Goal: Task Accomplishment & Management: Use online tool/utility

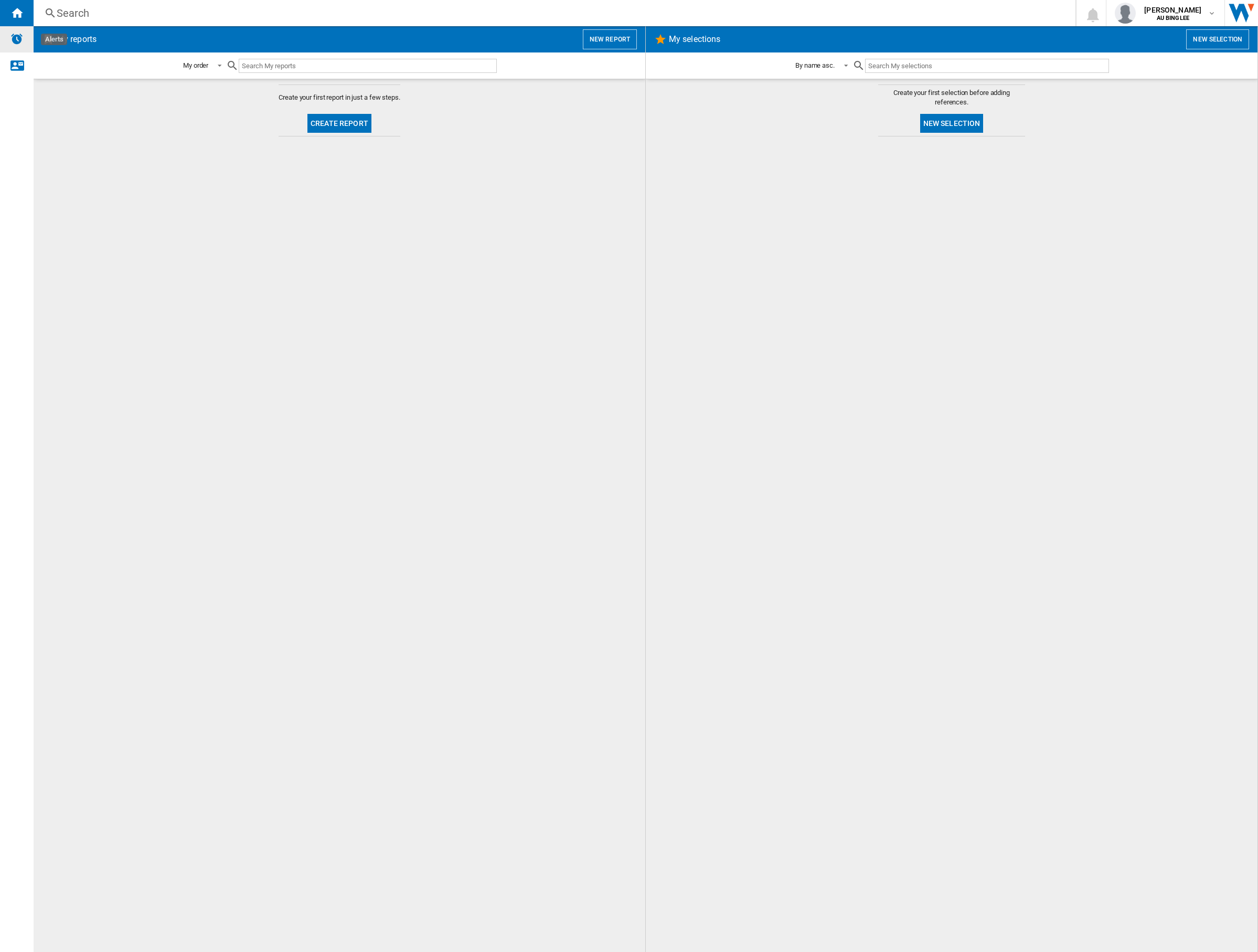
click at [11, 37] on img "Alerts" at bounding box center [17, 39] width 13 height 13
click at [22, 65] on ng-md-icon "Contact us" at bounding box center [17, 65] width 13 height 13
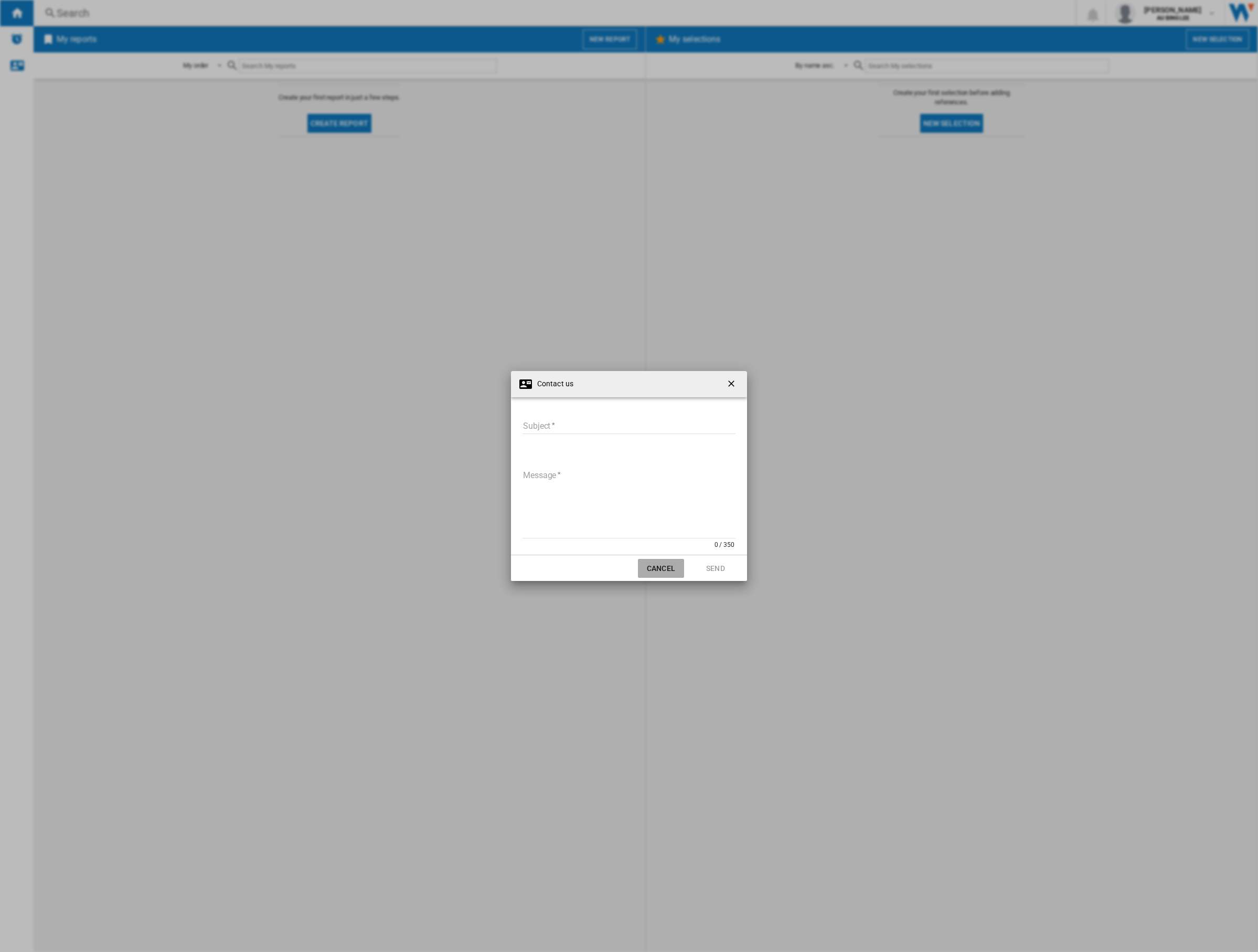
click at [662, 568] on button "Cancel" at bounding box center [661, 568] width 46 height 19
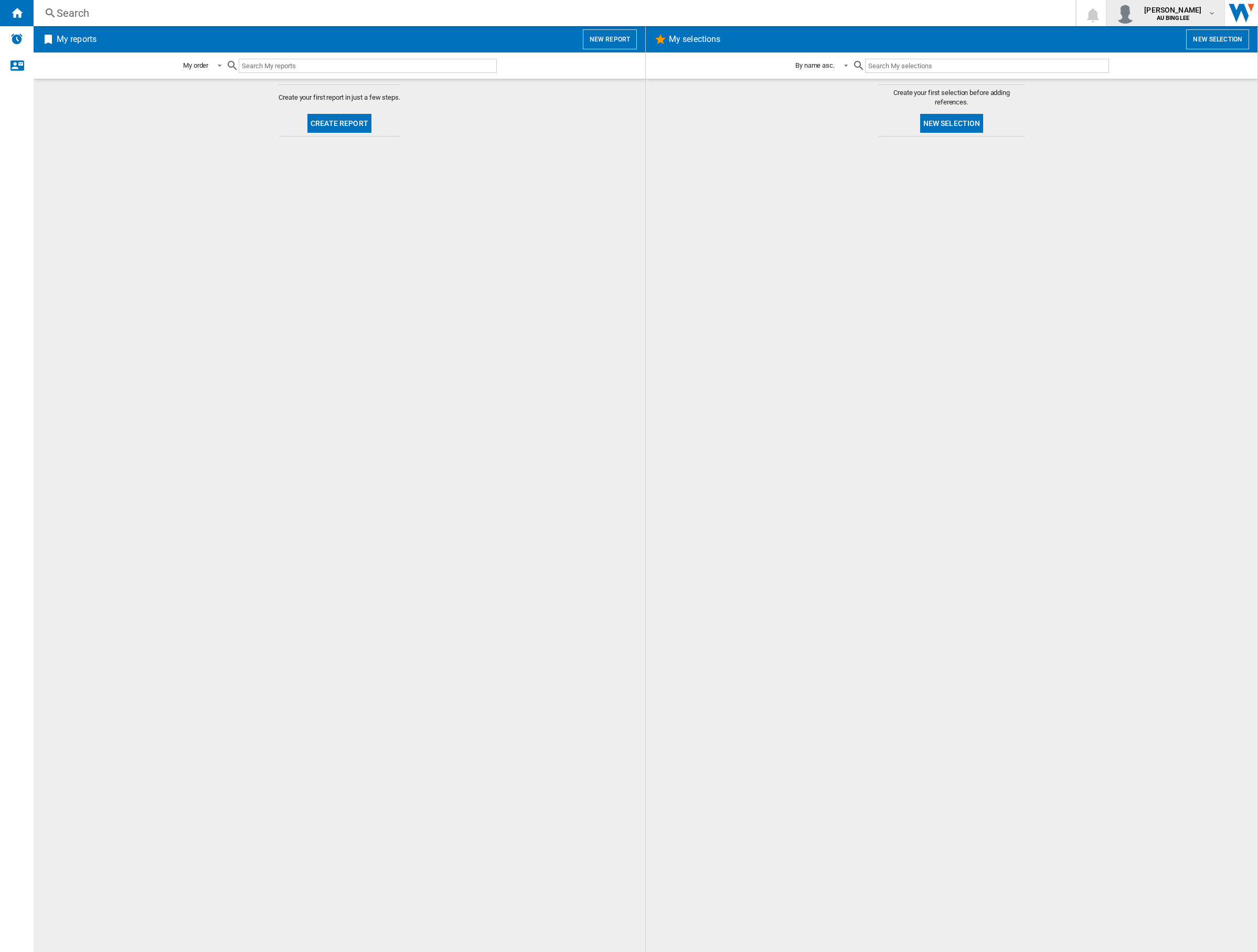
click at [1175, 11] on span "[PERSON_NAME]" at bounding box center [1172, 10] width 57 height 11
click at [1141, 70] on button "My settings" at bounding box center [1166, 62] width 101 height 21
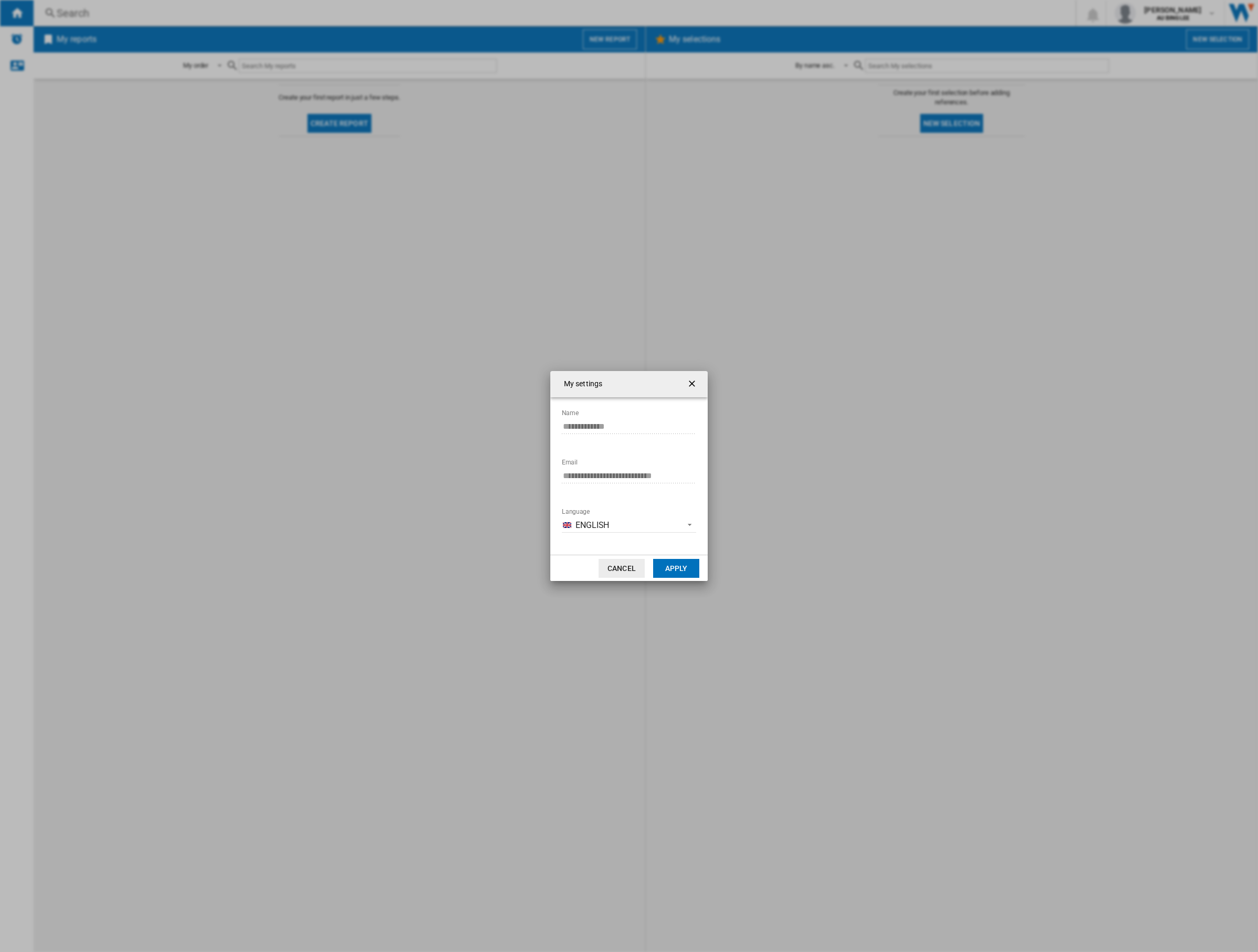
click at [609, 565] on button "Cancel" at bounding box center [621, 568] width 46 height 19
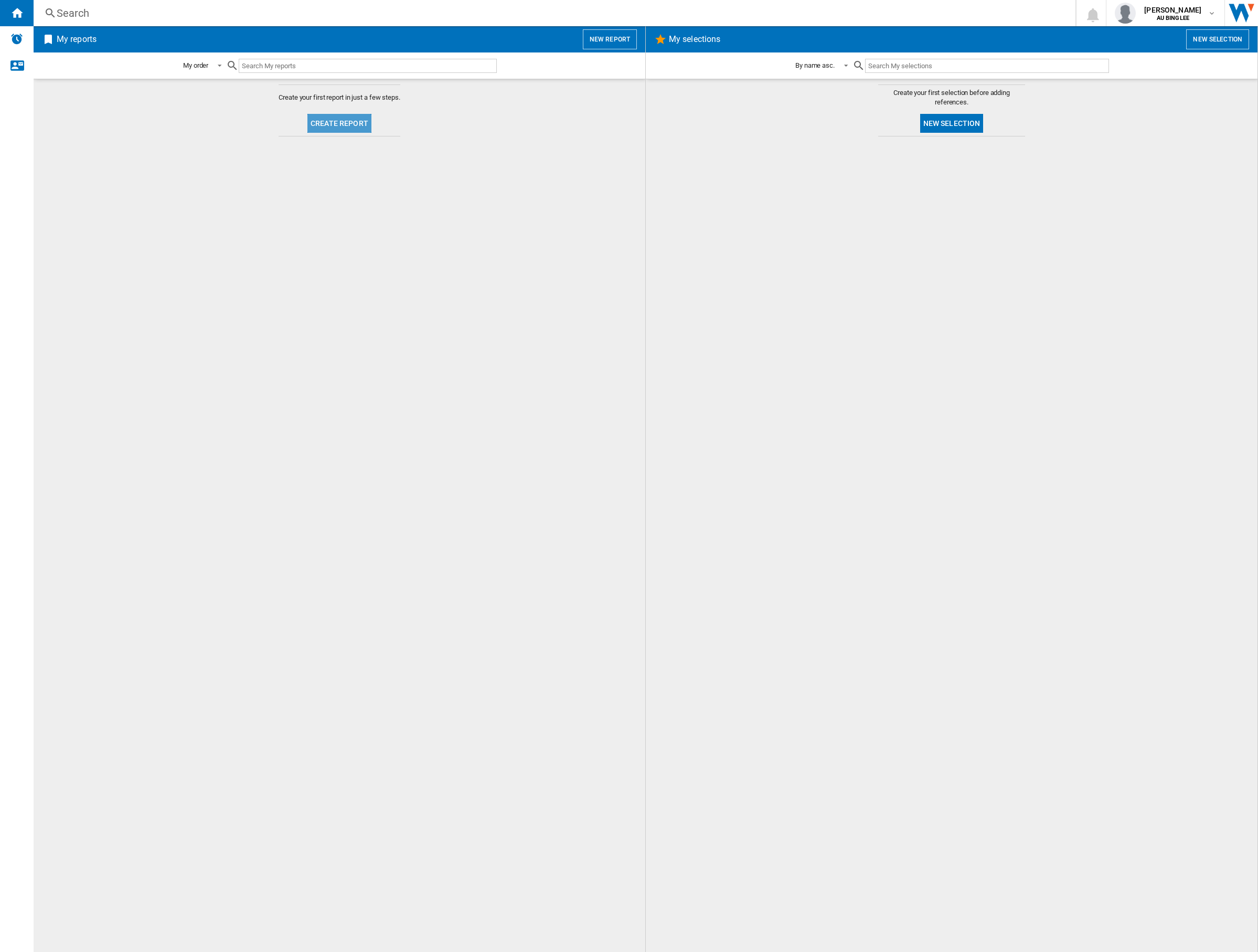
click at [358, 125] on button "Create report" at bounding box center [340, 123] width 64 height 19
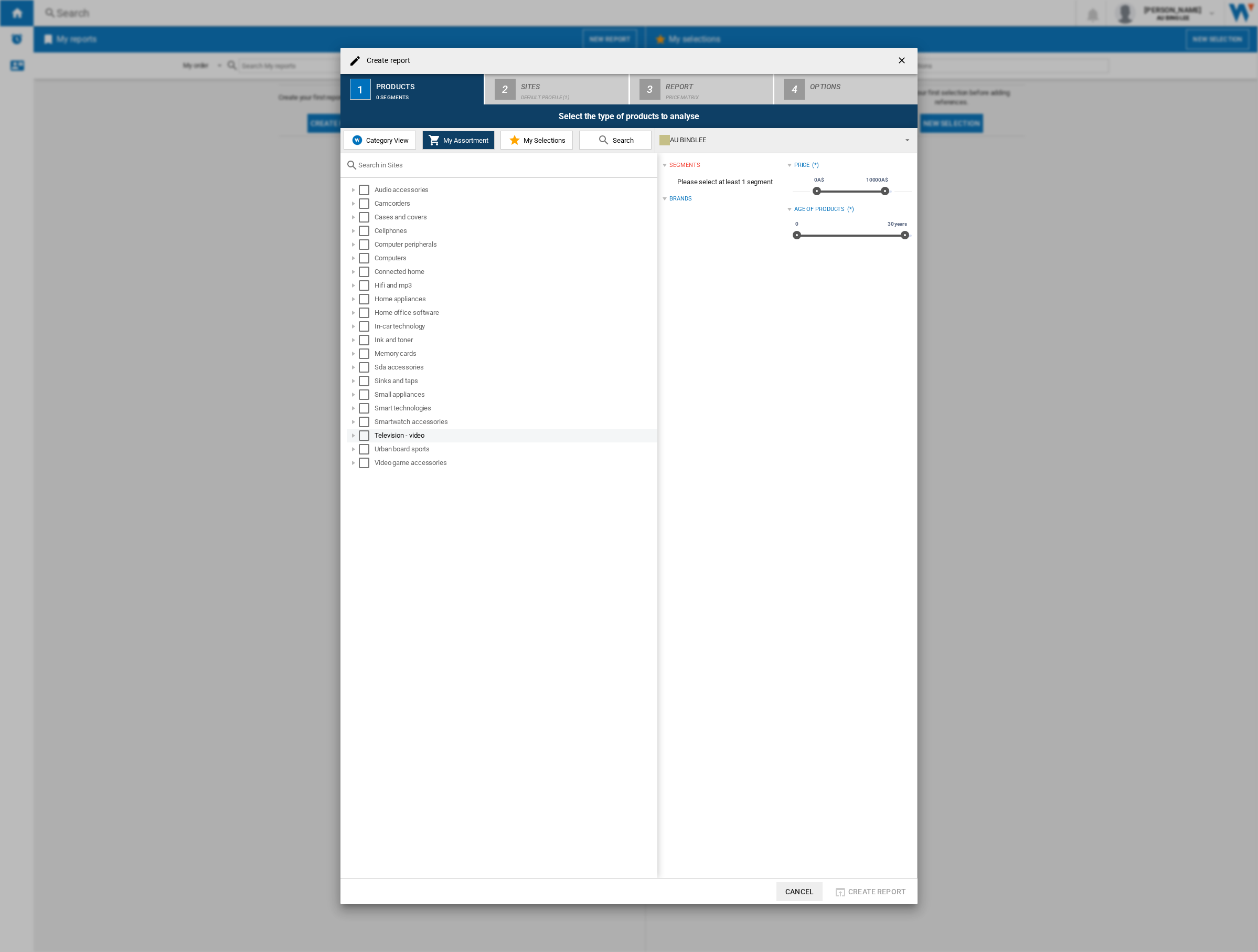
click at [406, 438] on div "Television - video" at bounding box center [515, 435] width 281 height 11
click at [362, 438] on div "Select" at bounding box center [364, 435] width 11 height 11
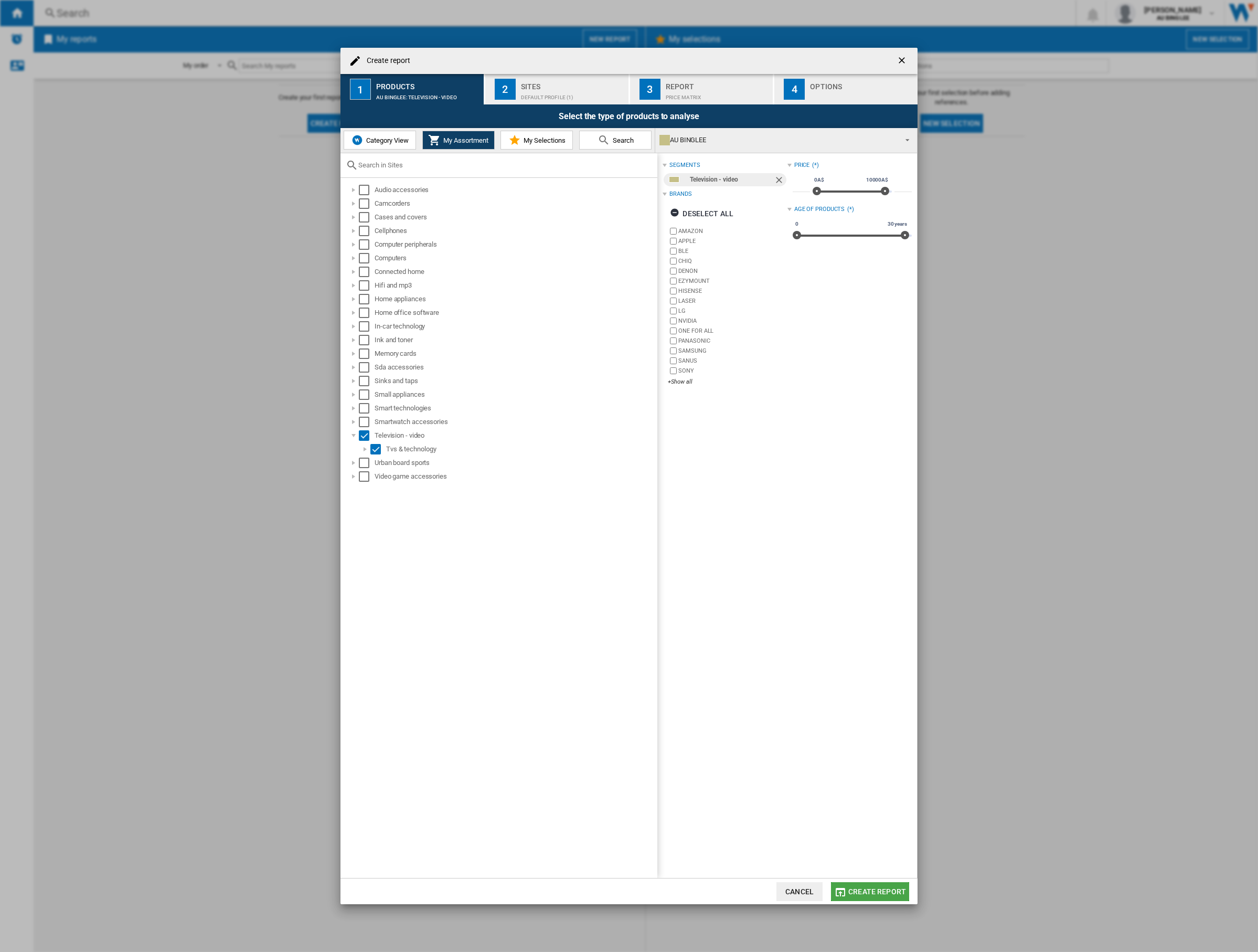
click at [872, 896] on button "Create report" at bounding box center [870, 891] width 78 height 19
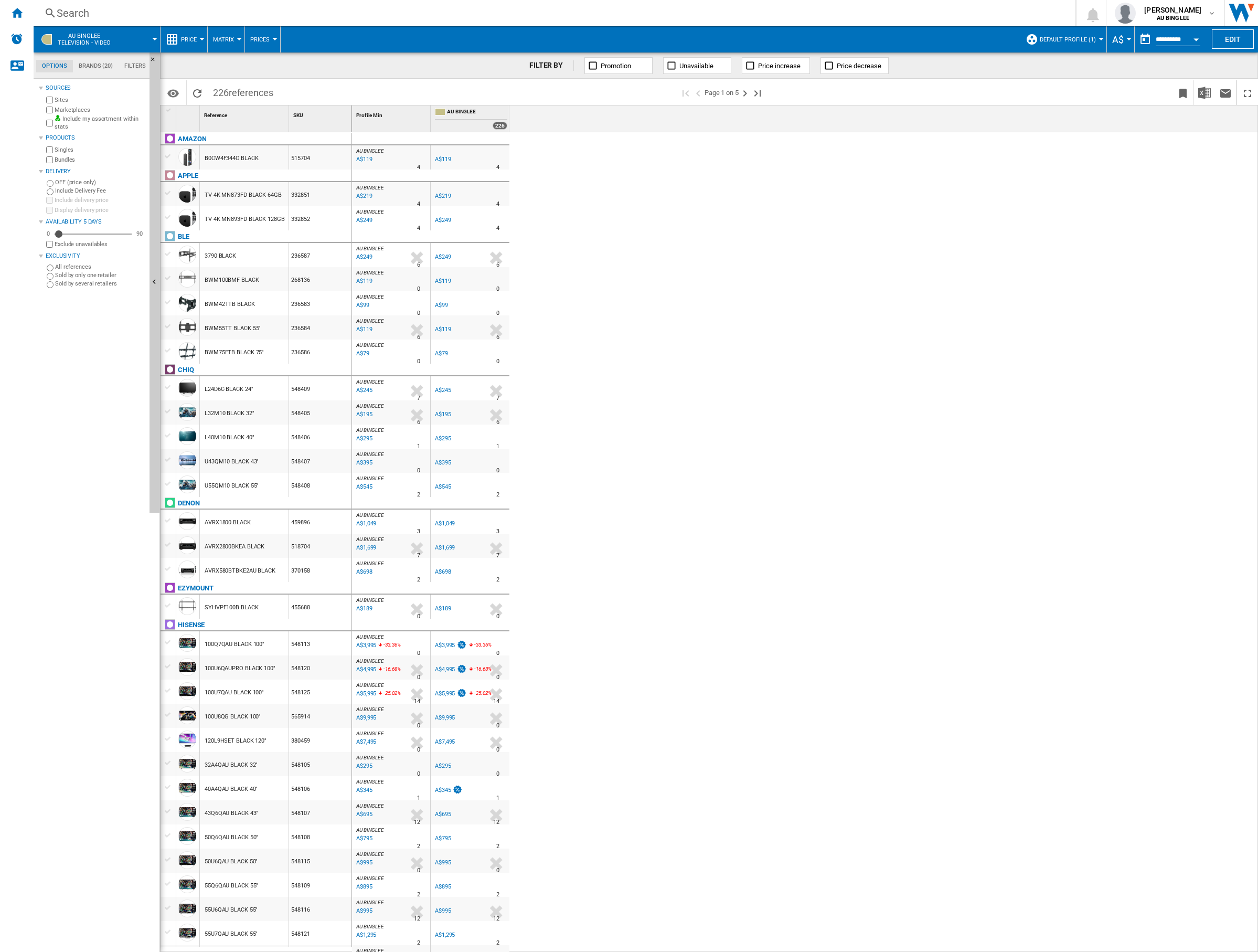
click at [639, 242] on div "AU BINGLEE : 0.0 % A$119 % N/A 4 AU [GEOGRAPHIC_DATA] : 0.0 % A$119 % N/A 4" at bounding box center [804, 542] width 906 height 820
click at [99, 62] on md-tab-item "Brands (20)" at bounding box center [96, 66] width 46 height 13
click at [49, 61] on md-tab-item "Options" at bounding box center [55, 66] width 36 height 13
click at [141, 65] on md-tab-item "Filters" at bounding box center [134, 66] width 33 height 13
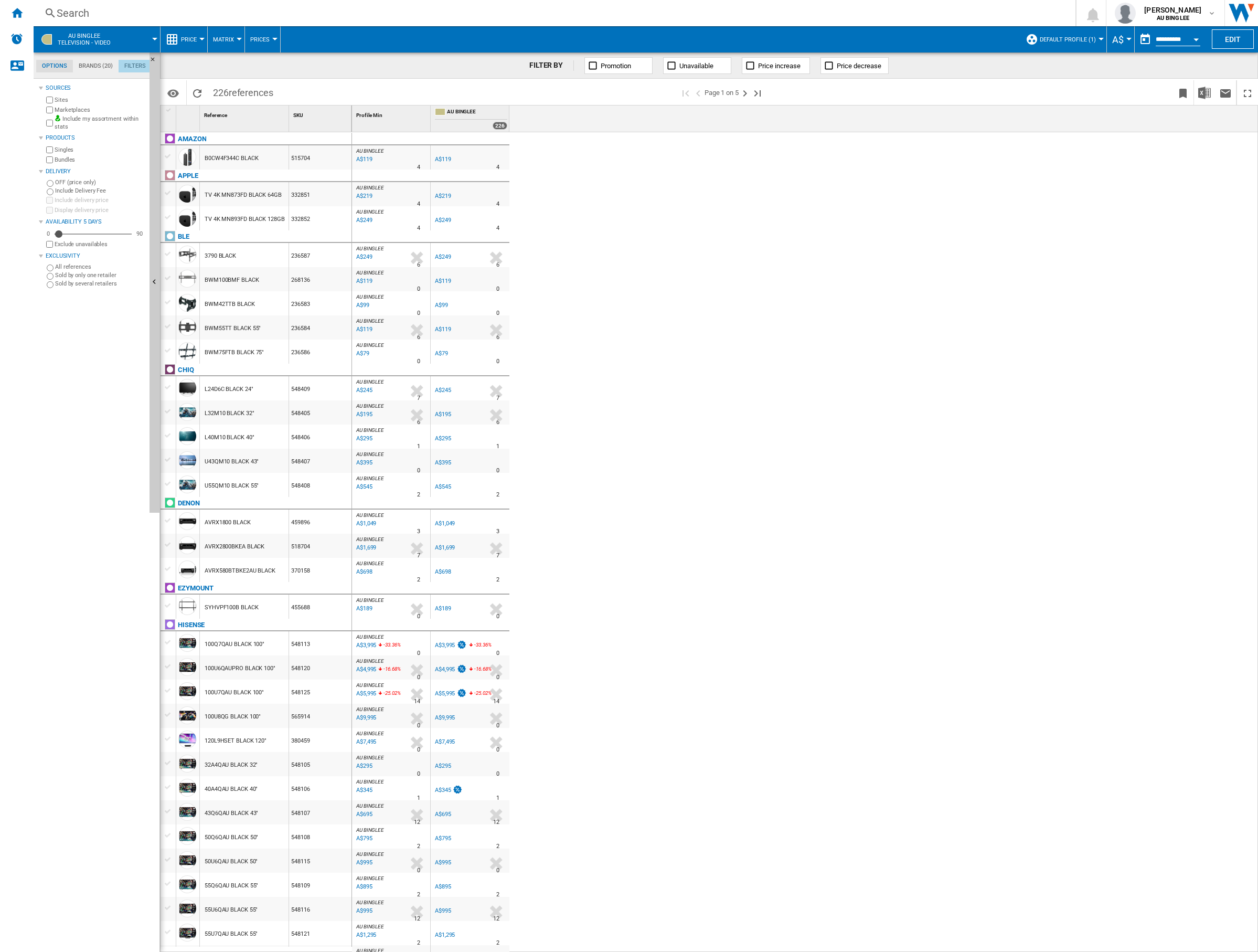
scroll to position [68, 0]
click at [46, 65] on md-tab-item "Options" at bounding box center [55, 66] width 36 height 13
click at [231, 43] on button "Matrix" at bounding box center [226, 40] width 27 height 27
click at [235, 87] on span "Ranking" at bounding box center [229, 90] width 28 height 9
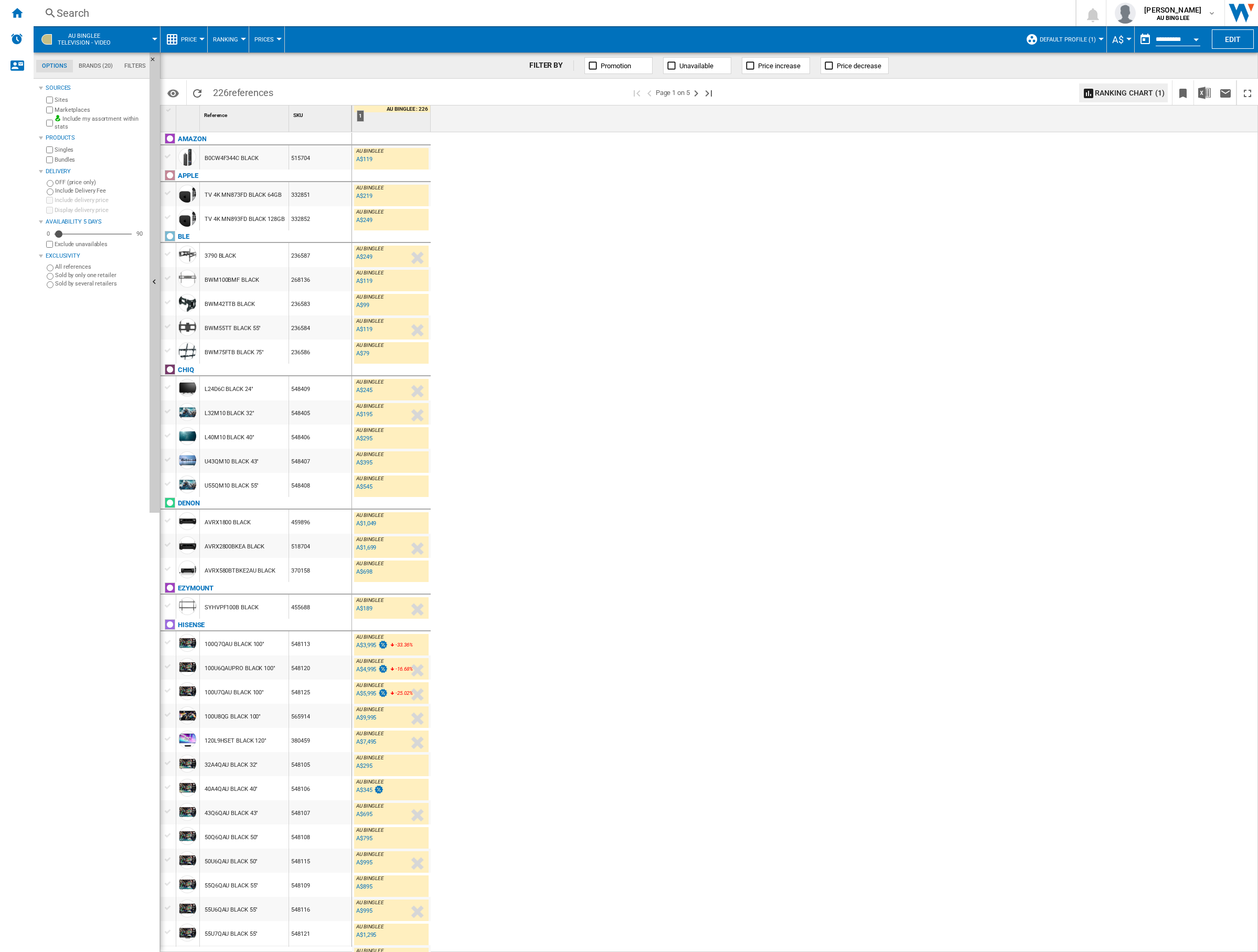
click at [534, 181] on div "AU BINGLEE : 0.0 % A$119 % N/A AU [GEOGRAPHIC_DATA] : AU [GEOGRAPHIC_DATA] : 0.…" at bounding box center [804, 542] width 906 height 820
click at [699, 96] on ng-md-icon "Next page" at bounding box center [696, 93] width 13 height 13
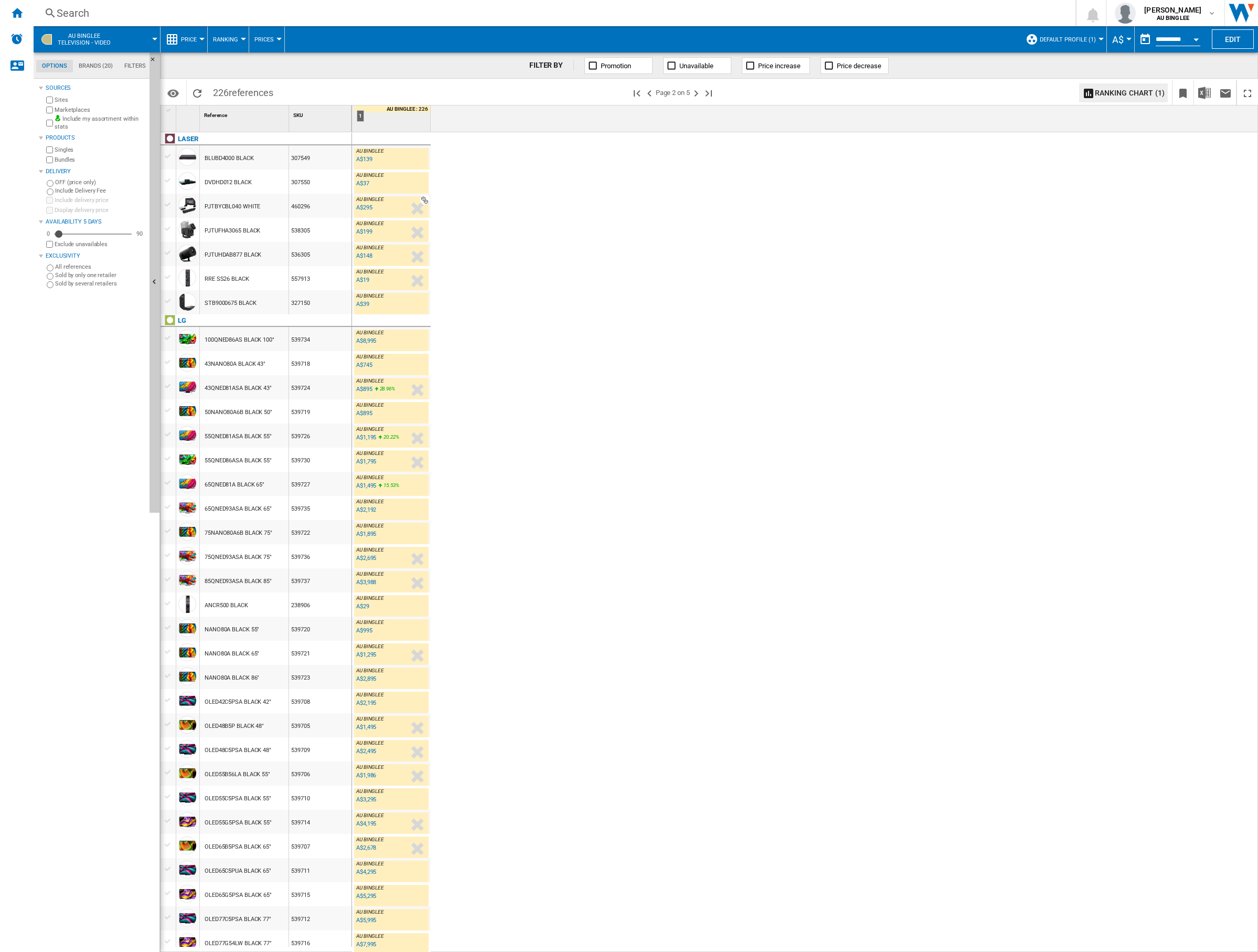
click at [203, 45] on md-menu "Price Price Price Matrix Price Ranking Analytics Base 100 Shared references Cov…" at bounding box center [184, 40] width 47 height 27
click at [196, 42] on span "Price" at bounding box center [188, 40] width 16 height 7
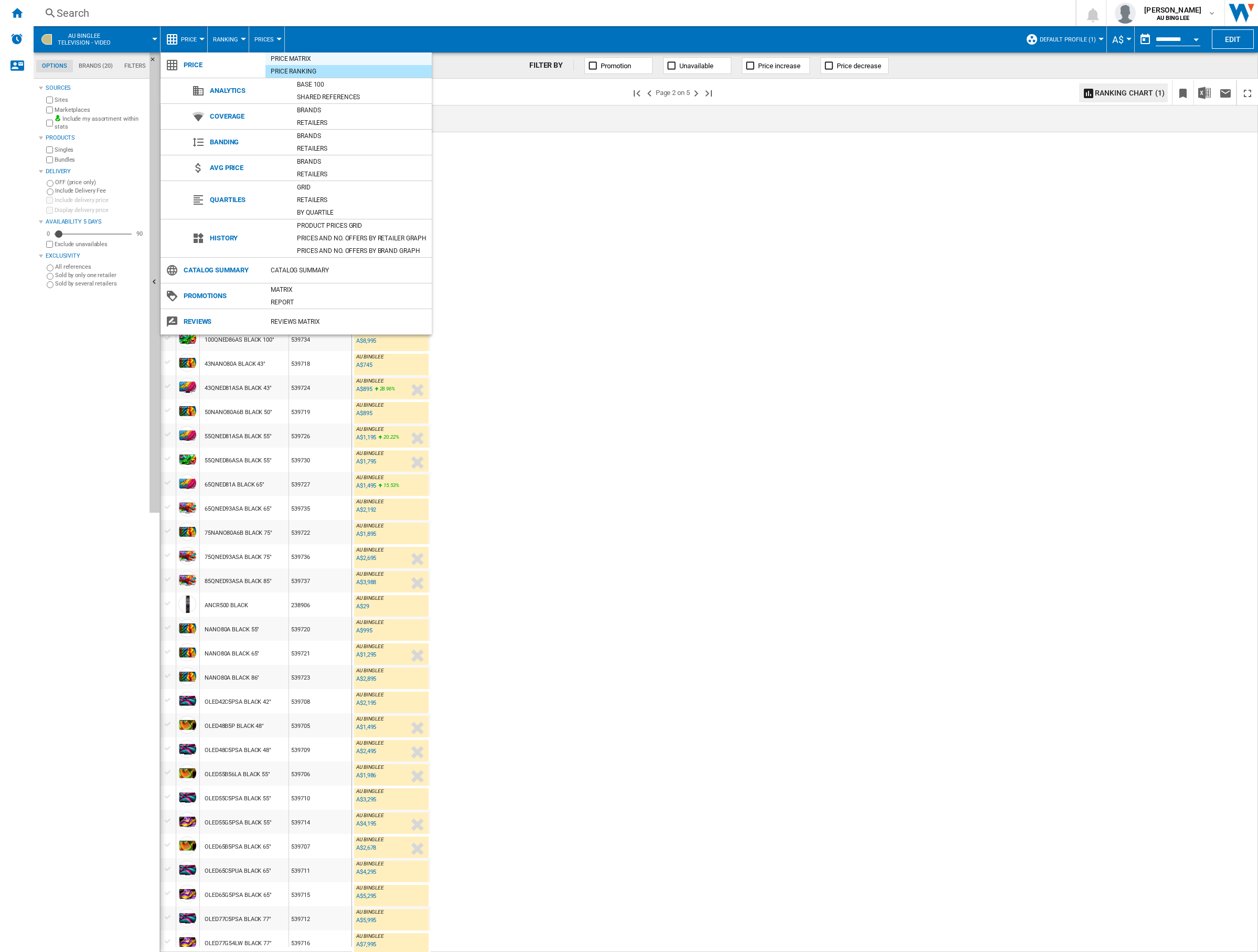
click at [289, 57] on div "Price Matrix" at bounding box center [348, 59] width 166 height 11
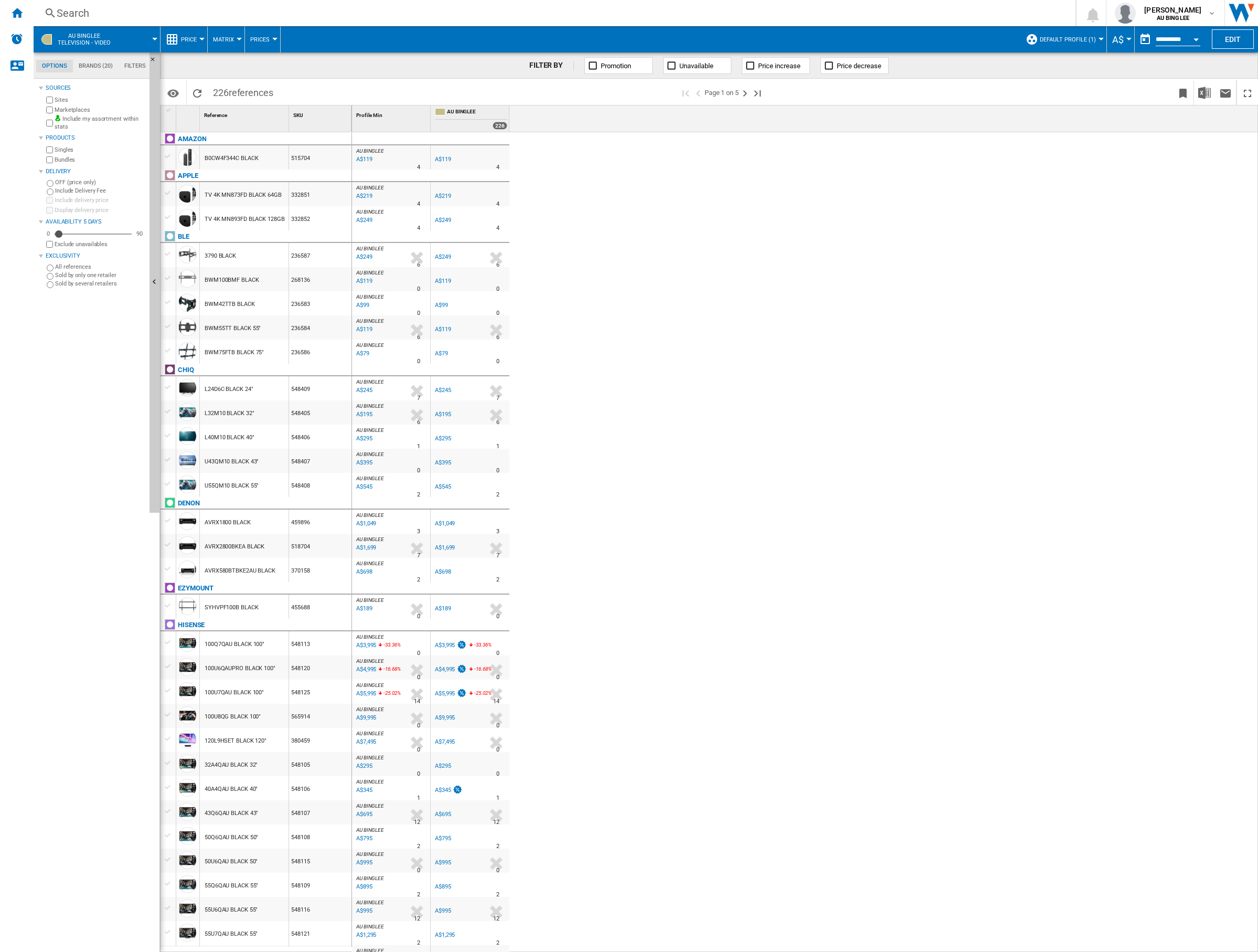
click at [1061, 36] on span "Default profile (1)" at bounding box center [1067, 40] width 56 height 7
click at [980, 33] on md-backdrop at bounding box center [629, 476] width 1258 height 952
